Goal: Find specific page/section: Find specific page/section

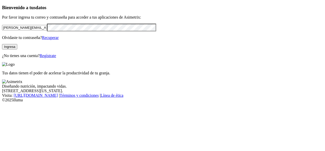
click at [17, 49] on button "Ingresa" at bounding box center [9, 46] width 15 height 5
